Goal: Task Accomplishment & Management: Manage account settings

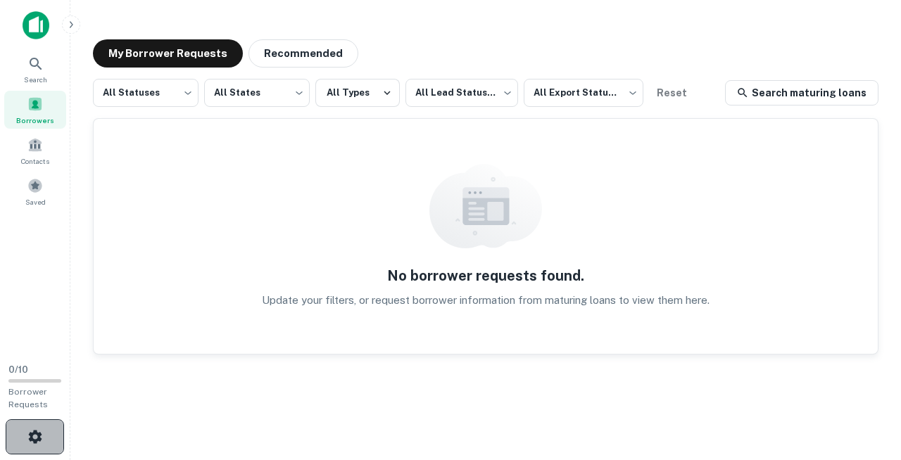
click at [39, 437] on icon "button" at bounding box center [34, 436] width 13 height 13
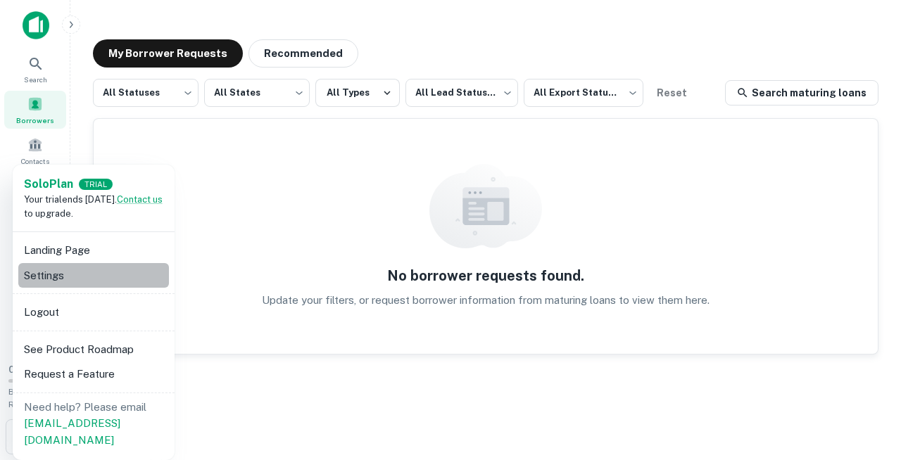
click at [47, 264] on li "Settings" at bounding box center [93, 275] width 151 height 25
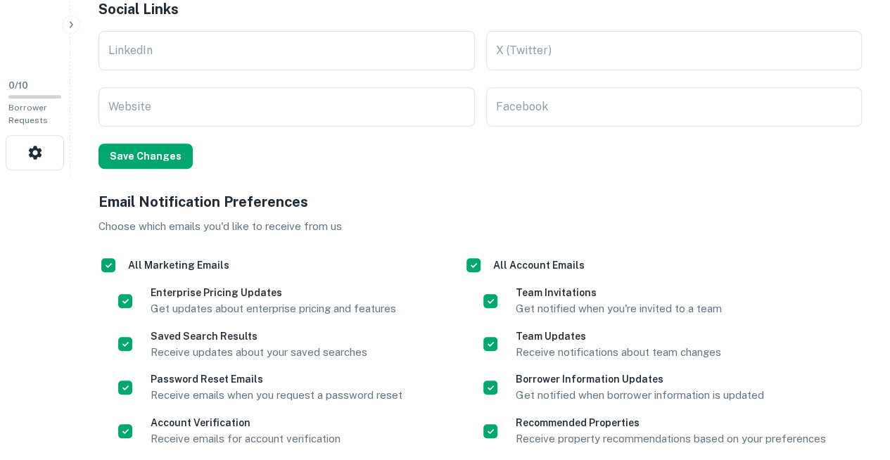
scroll to position [341, 0]
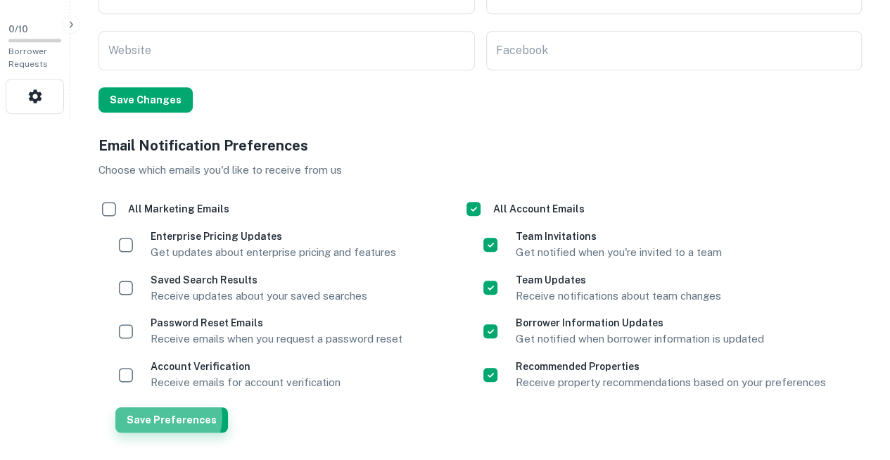
click at [167, 407] on button "Save Preferences" at bounding box center [171, 419] width 113 height 25
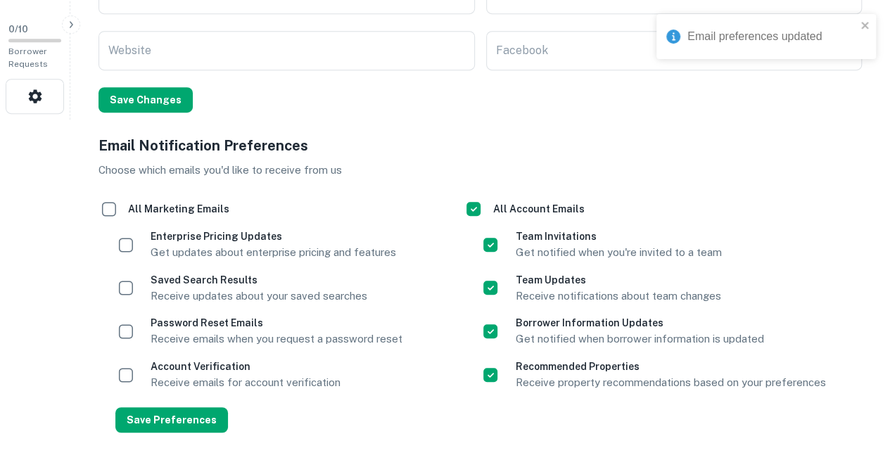
scroll to position [0, 0]
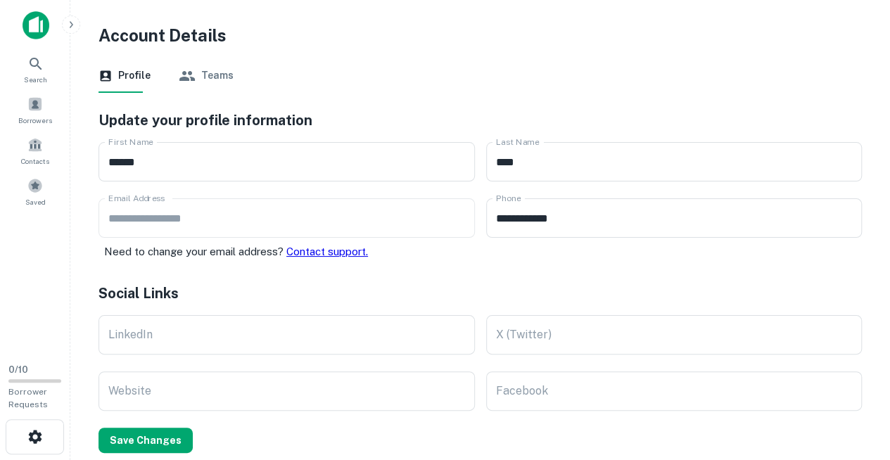
click at [38, 27] on img at bounding box center [36, 25] width 27 height 28
